Goal: Information Seeking & Learning: Learn about a topic

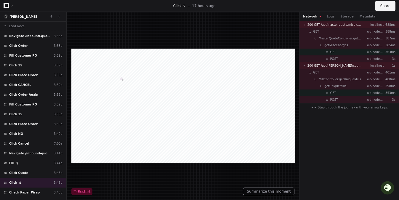
click at [384, 5] on button "Share" at bounding box center [385, 6] width 20 height 10
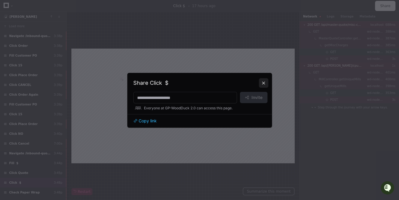
click at [261, 84] on button at bounding box center [263, 82] width 9 height 9
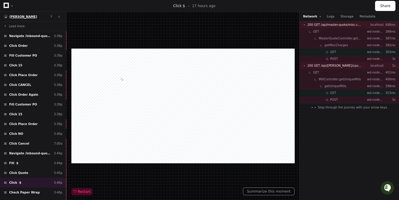
click at [13, 17] on span "[PERSON_NAME]" at bounding box center [23, 16] width 28 height 3
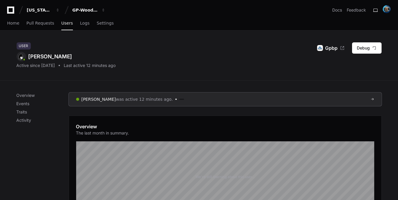
click at [146, 128] on div "Overview The last month in summary." at bounding box center [225, 131] width 298 height 17
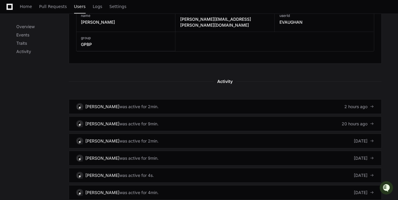
scroll to position [308, 0]
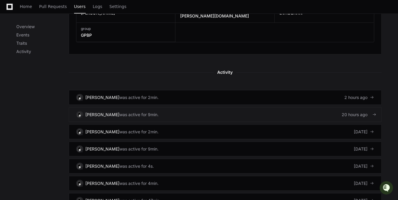
click at [100, 112] on div "[PERSON_NAME]" at bounding box center [103, 115] width 34 height 6
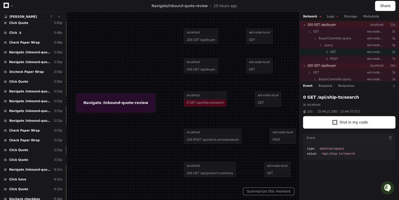
scroll to position [244, 0]
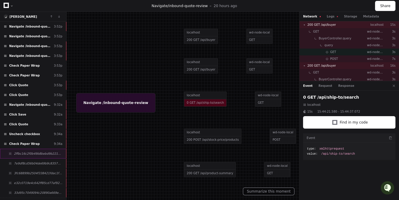
click at [23, 149] on div "2ffbc16c2f0b49b8bebd9b221aecfc2d" at bounding box center [33, 154] width 66 height 10
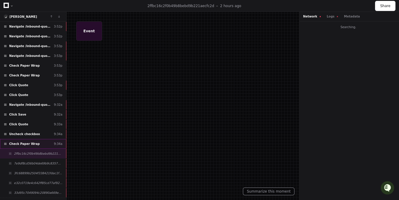
click at [26, 142] on span "Check Paper Wrap" at bounding box center [24, 144] width 31 height 4
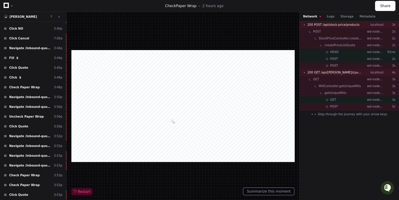
scroll to position [388, 0]
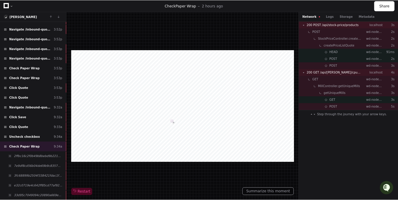
scroll to position [232, 0]
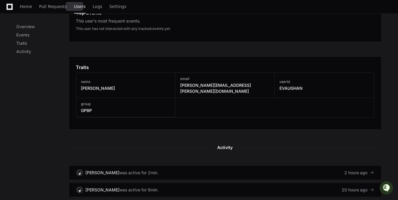
click at [74, 5] on span "Users" at bounding box center [80, 7] width 12 height 4
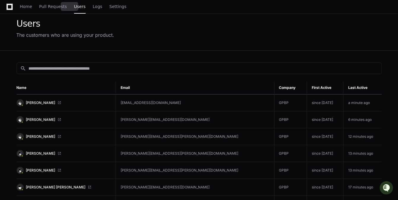
scroll to position [54, 0]
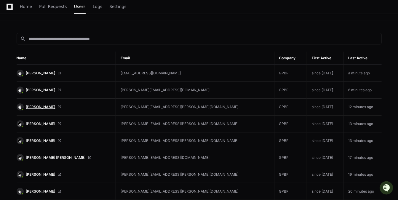
click at [36, 107] on span "[PERSON_NAME]" at bounding box center [40, 107] width 29 height 5
click at [44, 105] on span "[PERSON_NAME]" at bounding box center [40, 107] width 29 height 5
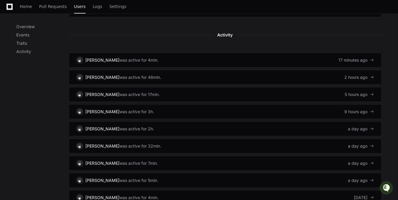
scroll to position [296, 0]
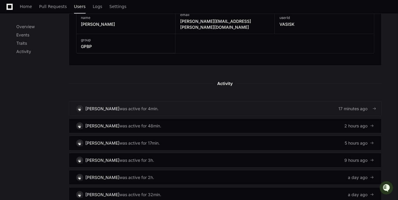
click at [120, 106] on div "[PERSON_NAME]" at bounding box center [103, 109] width 34 height 6
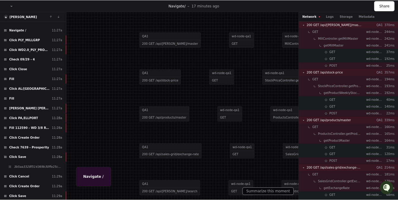
scroll to position [388, 0]
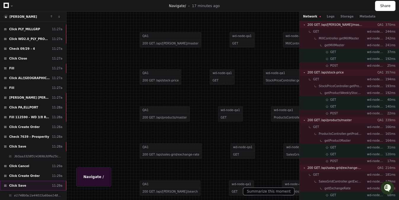
click at [18, 183] on span "Click Save" at bounding box center [17, 185] width 17 height 4
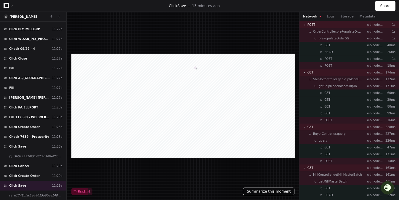
click at [273, 190] on button "Summarize this moment" at bounding box center [269, 192] width 52 height 8
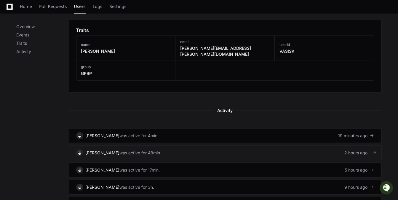
click at [114, 150] on div "[PERSON_NAME]" at bounding box center [103, 153] width 34 height 6
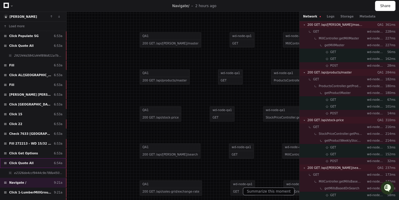
click at [24, 161] on span "Click Quote All" at bounding box center [21, 163] width 24 height 4
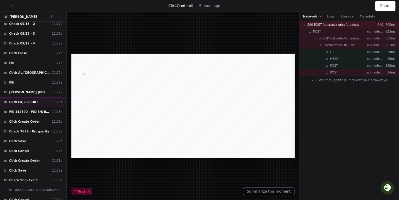
scroll to position [1687, 0]
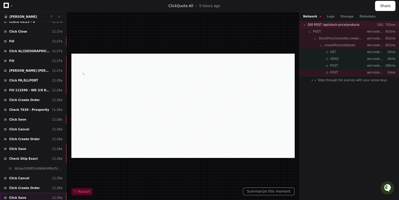
click at [22, 196] on span "Click Save" at bounding box center [17, 198] width 17 height 4
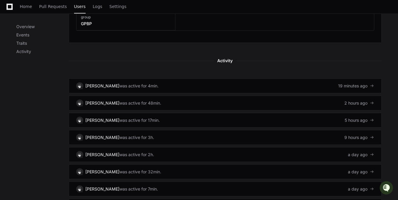
scroll to position [367, 0]
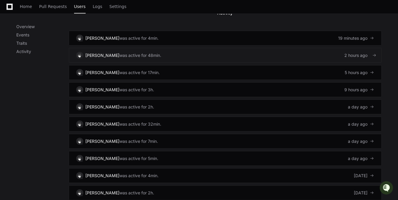
click at [376, 53] on span at bounding box center [375, 55] width 4 height 4
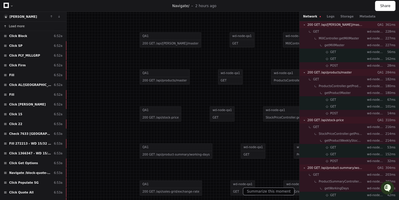
click at [15, 25] on span "Load more" at bounding box center [17, 26] width 16 height 4
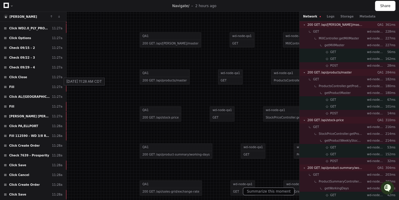
scroll to position [1976, 0]
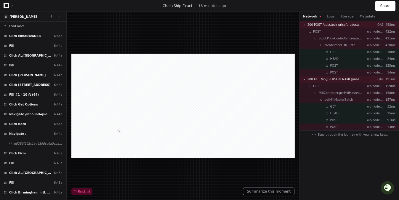
click at [17, 27] on span "Load more" at bounding box center [17, 26] width 16 height 4
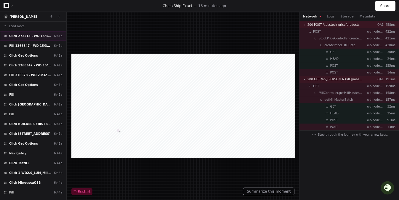
click at [24, 34] on span "Click 272213 - WD 15/32 BC V-611" at bounding box center [30, 36] width 42 height 4
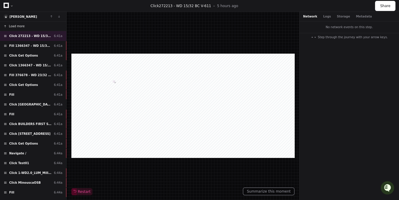
click at [26, 26] on button "Load more" at bounding box center [33, 26] width 66 height 9
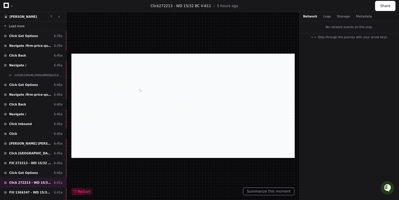
click at [26, 26] on button "Load more" at bounding box center [33, 26] width 66 height 9
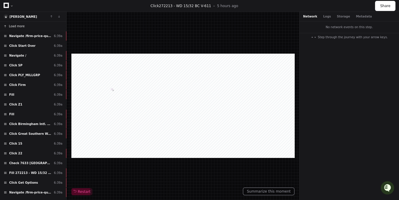
click at [26, 26] on button "Load more" at bounding box center [33, 26] width 66 height 9
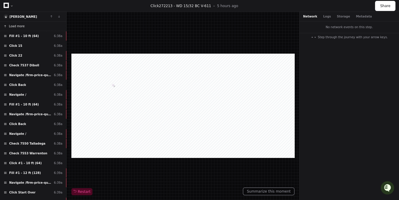
click at [26, 26] on button "Load more" at bounding box center [33, 26] width 66 height 9
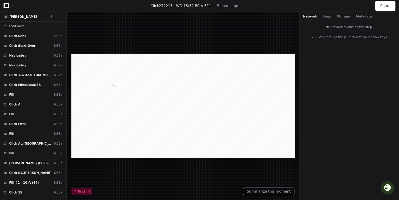
click at [26, 26] on button "Load more" at bounding box center [33, 26] width 66 height 9
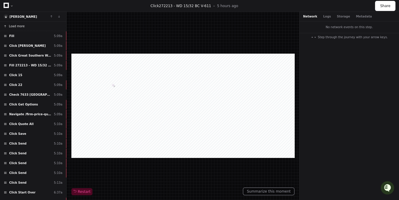
click at [26, 26] on button "Load more" at bounding box center [33, 26] width 66 height 9
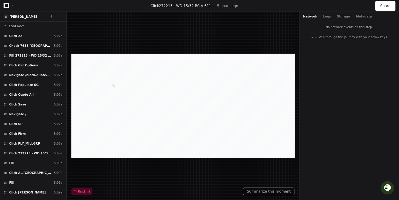
click at [26, 26] on button "Load more" at bounding box center [33, 26] width 66 height 9
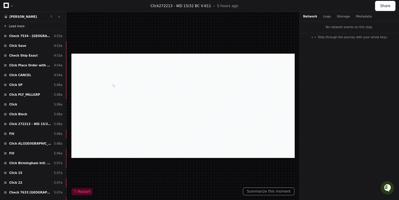
click at [26, 26] on button "Load more" at bounding box center [33, 26] width 66 height 9
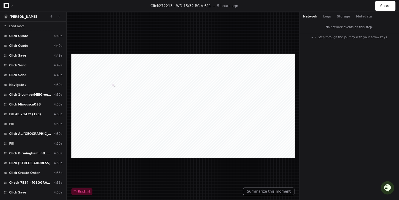
click at [26, 26] on button "Load more" at bounding box center [33, 26] width 66 height 9
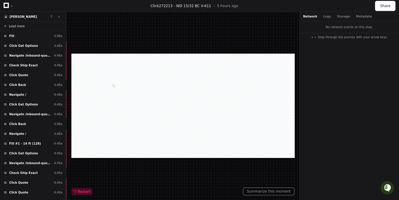
click at [26, 26] on button "Load more" at bounding box center [33, 26] width 66 height 9
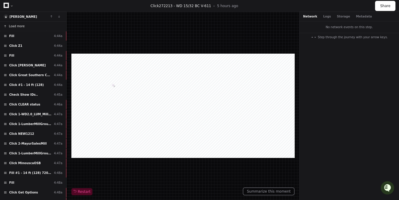
click at [26, 26] on button "Load more" at bounding box center [33, 26] width 66 height 9
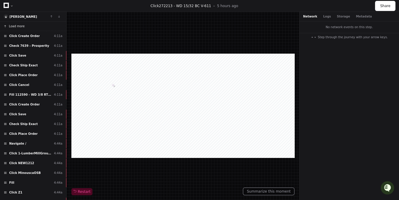
click at [26, 26] on button "Load more" at bounding box center [33, 26] width 66 height 9
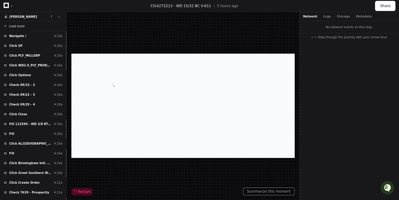
click at [26, 26] on button "Load more" at bounding box center [33, 26] width 66 height 9
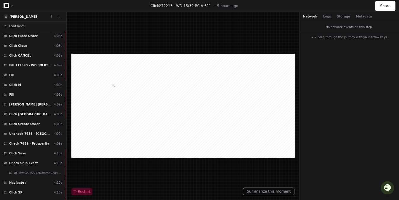
click at [26, 26] on button "Load more" at bounding box center [33, 26] width 66 height 9
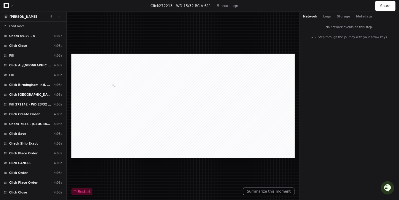
click at [26, 26] on button "Load more" at bounding box center [33, 26] width 66 height 9
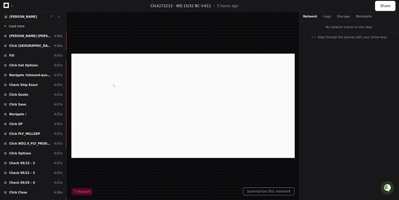
click at [26, 26] on button "Load more" at bounding box center [33, 26] width 66 height 9
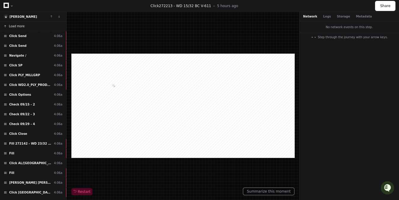
click at [26, 26] on button "Load more" at bounding box center [33, 26] width 66 height 9
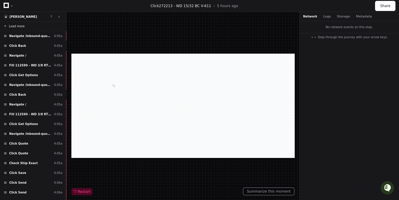
click at [26, 26] on button "Load more" at bounding box center [33, 26] width 66 height 9
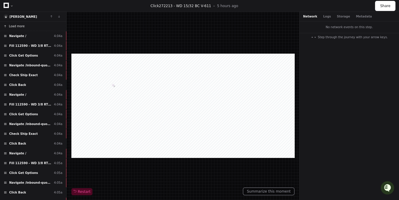
click at [26, 26] on button "Load more" at bounding box center [33, 26] width 66 height 9
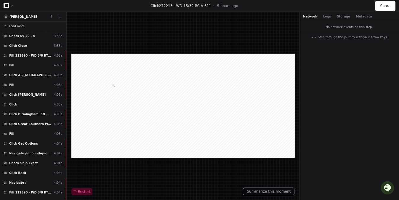
click at [26, 26] on button "Load more" at bounding box center [33, 26] width 66 height 9
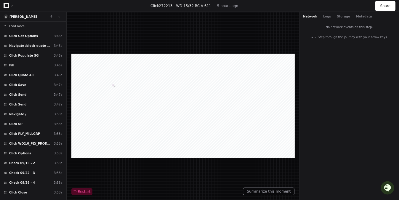
click at [26, 26] on button "Load more" at bounding box center [33, 26] width 66 height 9
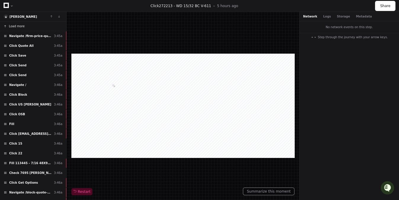
click at [27, 26] on button "Load more" at bounding box center [33, 26] width 66 height 9
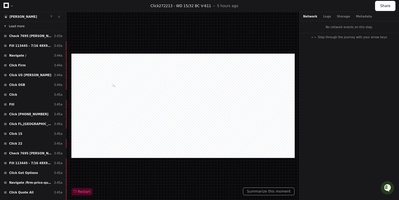
click at [16, 28] on span "Load more" at bounding box center [17, 26] width 16 height 4
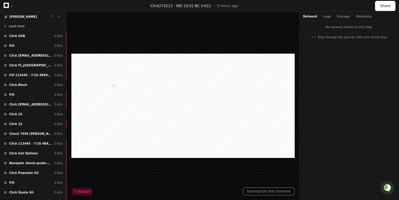
click at [17, 28] on span "Load more" at bounding box center [17, 26] width 16 height 4
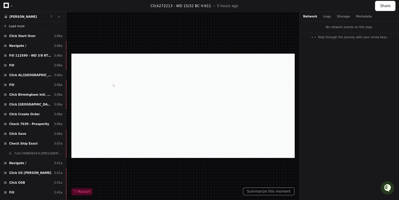
click at [16, 26] on span "Load more" at bounding box center [17, 26] width 16 height 4
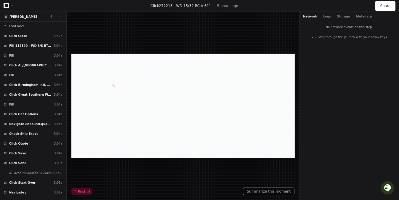
click at [16, 26] on span "Load more" at bounding box center [17, 26] width 16 height 4
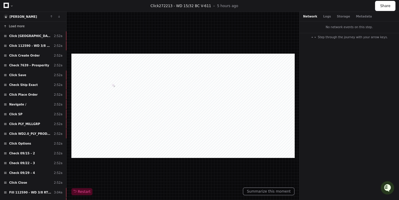
click at [16, 26] on span "Load more" at bounding box center [17, 26] width 16 height 4
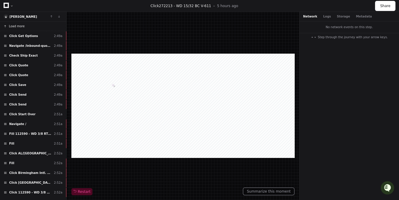
click at [16, 26] on span "Load more" at bounding box center [17, 26] width 16 height 4
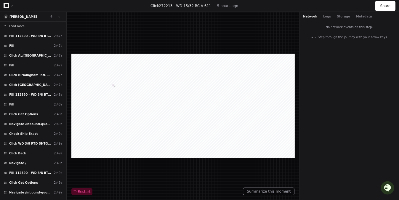
click at [16, 26] on span "Load more" at bounding box center [17, 26] width 16 height 4
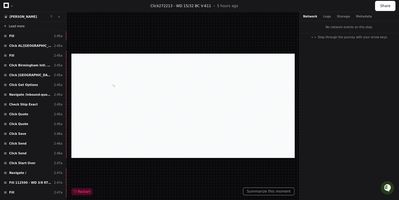
click at [16, 26] on span "Load more" at bounding box center [17, 26] width 16 height 4
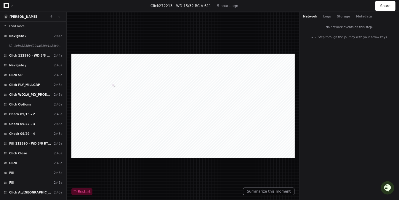
click at [16, 26] on span "Load more" at bounding box center [17, 26] width 16 height 4
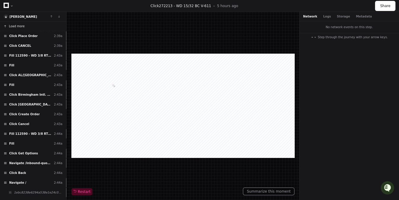
click at [16, 26] on span "Load more" at bounding box center [17, 26] width 16 height 4
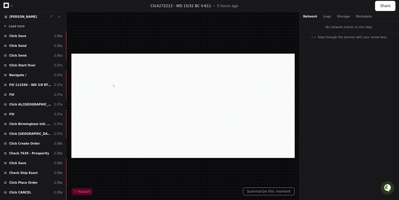
click at [16, 26] on span "Load more" at bounding box center [17, 26] width 16 height 4
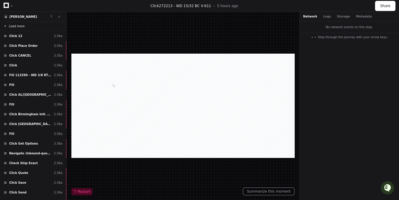
click at [16, 26] on span "Load more" at bounding box center [17, 26] width 16 height 4
click at [16, 27] on span "Load more" at bounding box center [17, 26] width 16 height 4
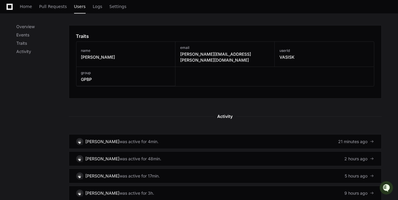
scroll to position [313, 0]
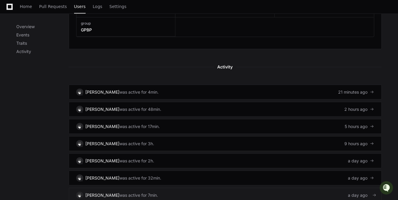
click at [148, 192] on div "was active for 7min." at bounding box center [139, 195] width 39 height 6
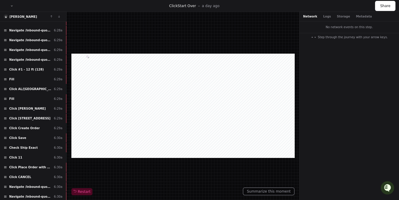
scroll to position [1148, 0]
